Goal: Information Seeking & Learning: Learn about a topic

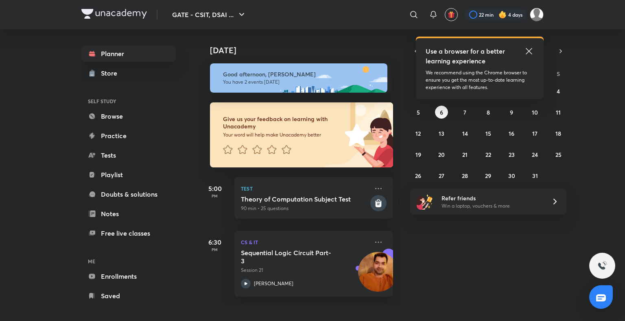
click at [527, 53] on icon at bounding box center [529, 51] width 6 height 6
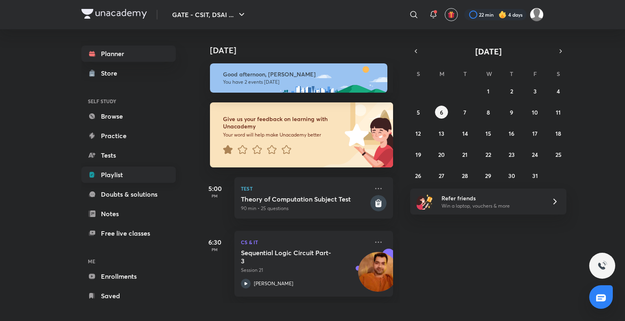
click at [129, 174] on link "Playlist" at bounding box center [128, 175] width 94 height 16
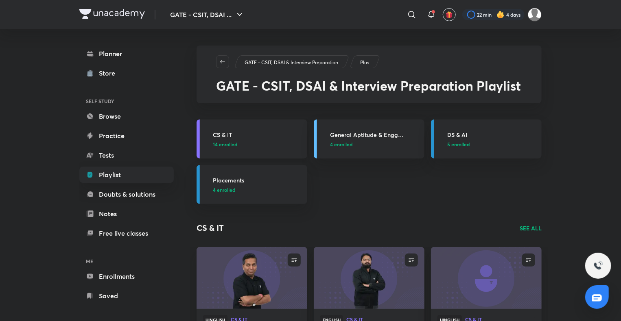
click at [220, 134] on h3 "CS & IT" at bounding box center [258, 135] width 90 height 9
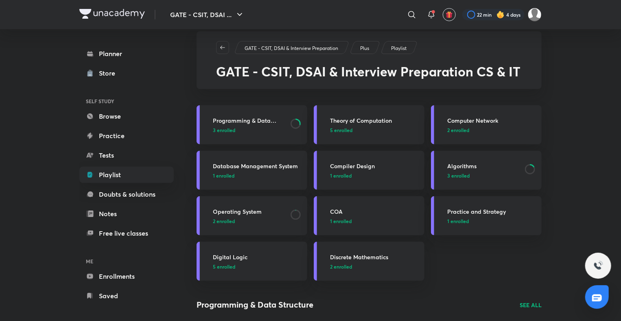
scroll to position [15, 0]
click at [464, 170] on div "Algorithms 3 enrolled" at bounding box center [492, 170] width 90 height 17
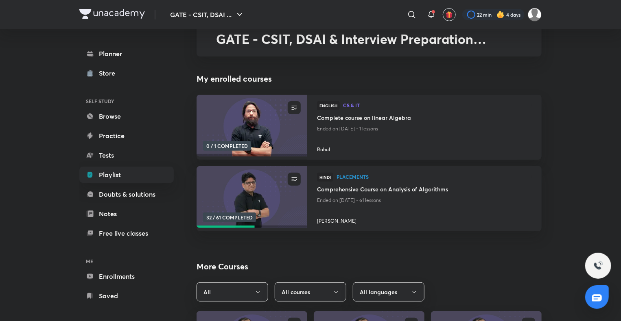
scroll to position [26, 0]
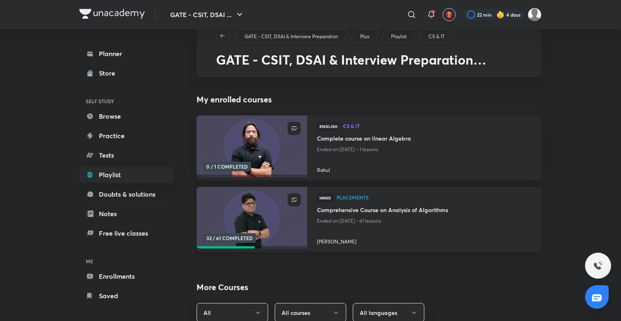
click at [362, 216] on p "Ended on [DATE] • 61 lessons" at bounding box center [424, 221] width 215 height 11
click at [365, 206] on h4 "Comprehensive Course on Analysis of Algorithms" at bounding box center [424, 211] width 215 height 10
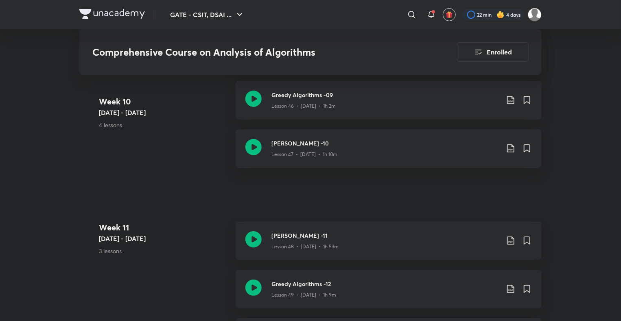
scroll to position [3051, 0]
click at [314, 231] on h3 "[PERSON_NAME] -11" at bounding box center [385, 235] width 228 height 9
